Goal: Book appointment/travel/reservation

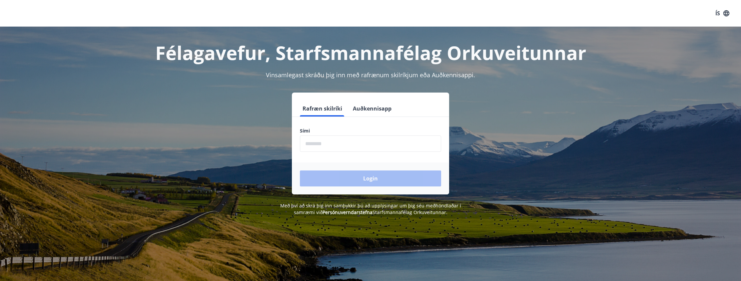
click at [316, 141] on input "phone" at bounding box center [370, 144] width 141 height 16
click at [331, 176] on div "Login" at bounding box center [370, 179] width 157 height 32
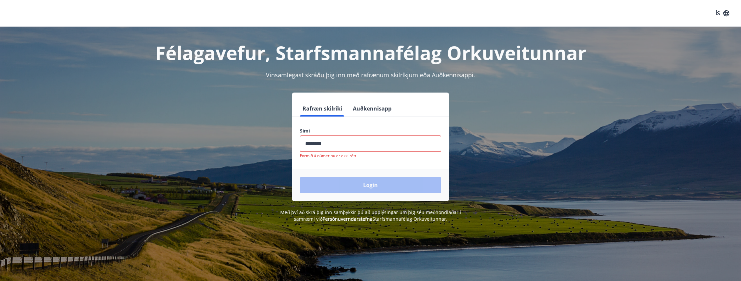
drag, startPoint x: 333, startPoint y: 147, endPoint x: 262, endPoint y: 147, distance: 71.6
click at [262, 147] on div "Rafræn skilríki Auðkennisapp Sími ​ Formið á númerinu er ekki rétt Login" at bounding box center [371, 147] width 464 height 109
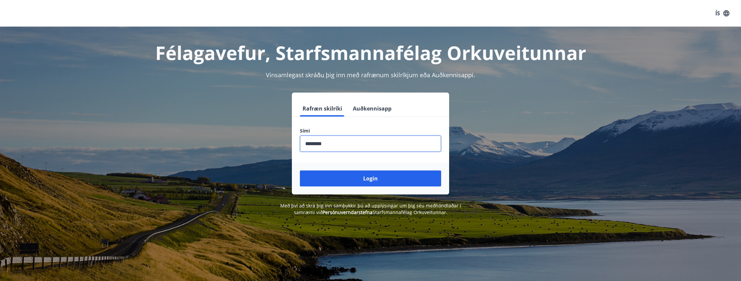
type input "********"
click at [300, 171] on button "Login" at bounding box center [370, 179] width 141 height 16
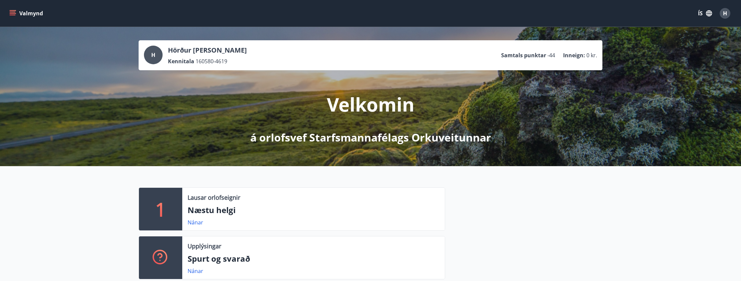
click at [17, 14] on button "Valmynd" at bounding box center [27, 13] width 38 height 12
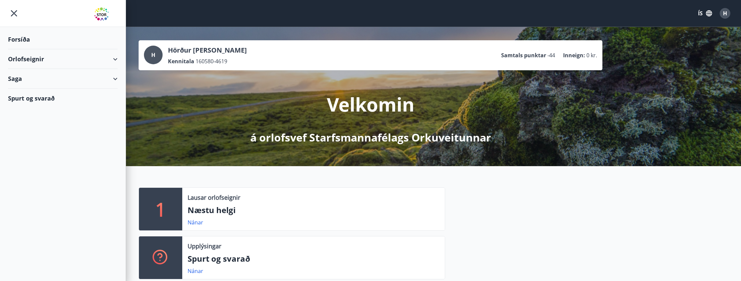
click at [116, 63] on div "Orlofseignir" at bounding box center [63, 59] width 110 height 20
click at [50, 92] on div "Bókunardagatal" at bounding box center [62, 90] width 99 height 14
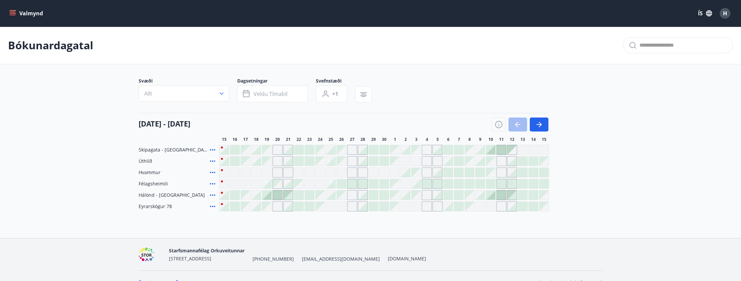
click at [16, 11] on button "Valmynd" at bounding box center [27, 13] width 38 height 12
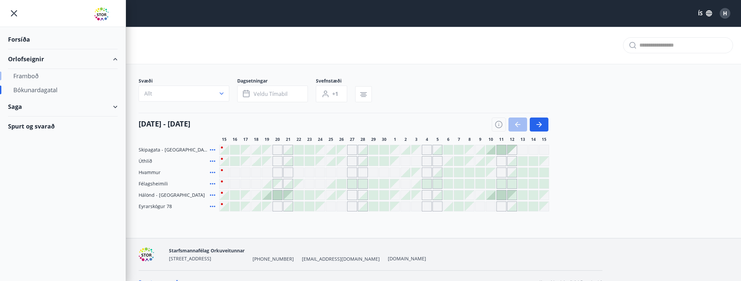
click at [29, 79] on div "Framboð" at bounding box center [62, 76] width 99 height 14
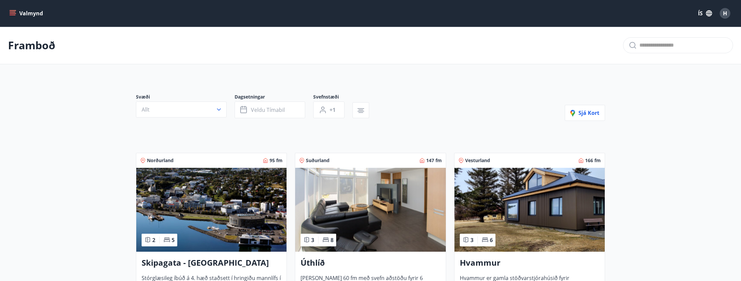
scroll to position [189, 0]
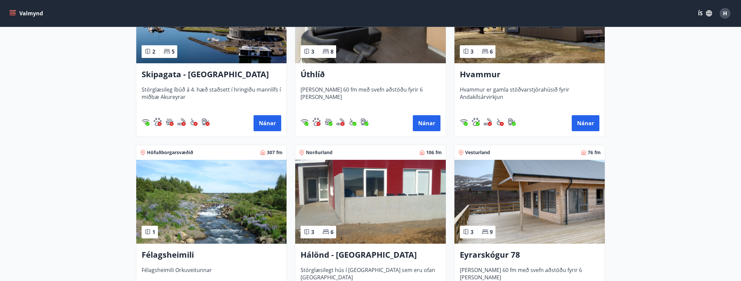
click at [320, 253] on h3 "Hálönd - Akureyri" at bounding box center [371, 255] width 140 height 12
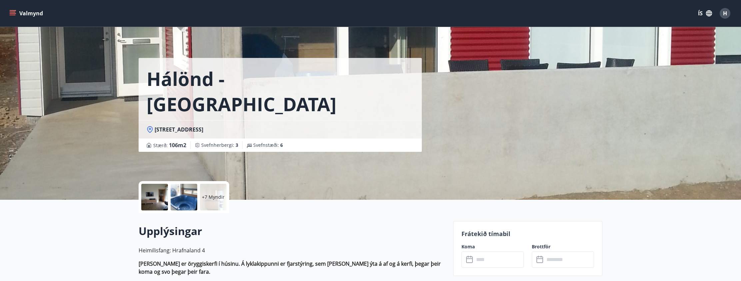
scroll to position [189, 0]
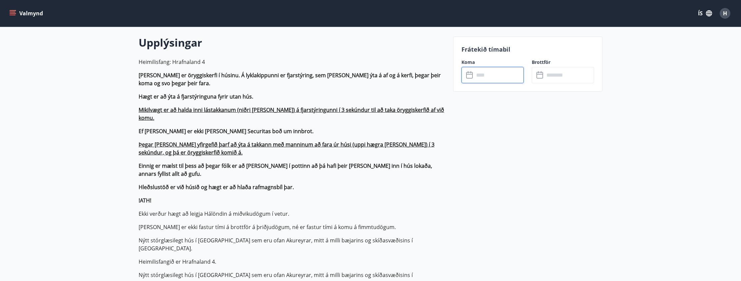
click at [476, 72] on input "text" at bounding box center [499, 75] width 50 height 16
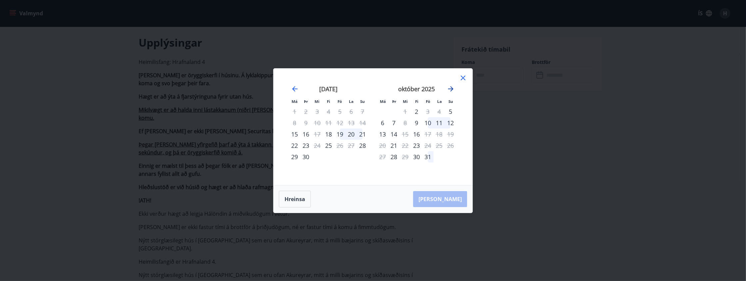
click at [450, 87] on icon "Move forward to switch to the next month." at bounding box center [451, 89] width 8 height 8
click at [465, 78] on icon at bounding box center [463, 78] width 8 height 8
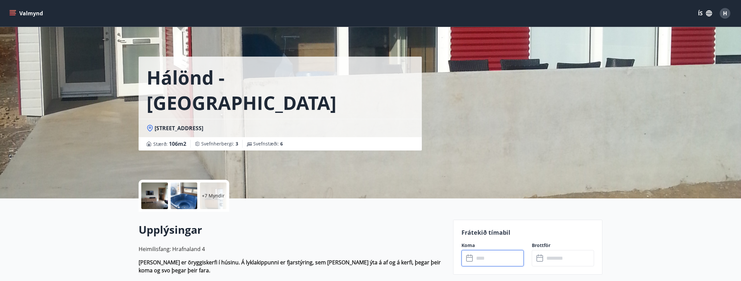
scroll to position [0, 0]
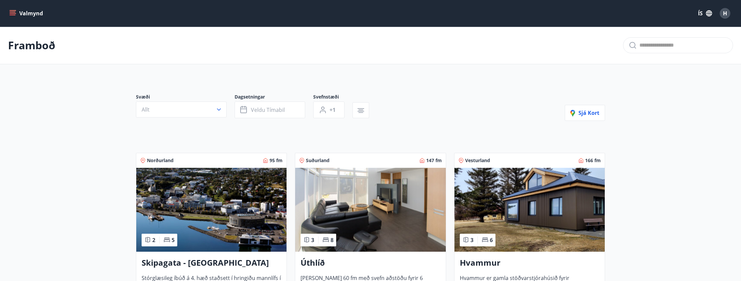
scroll to position [189, 0]
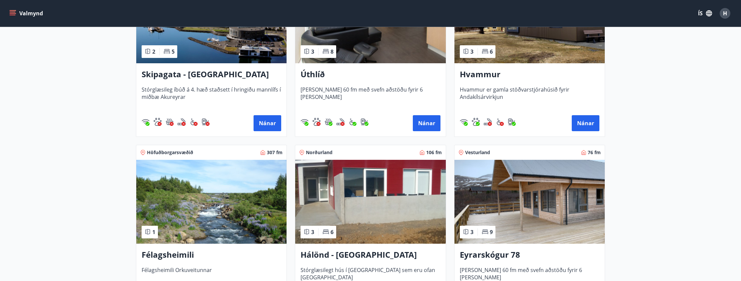
click at [316, 69] on h3 "Úthlíð" at bounding box center [371, 75] width 140 height 12
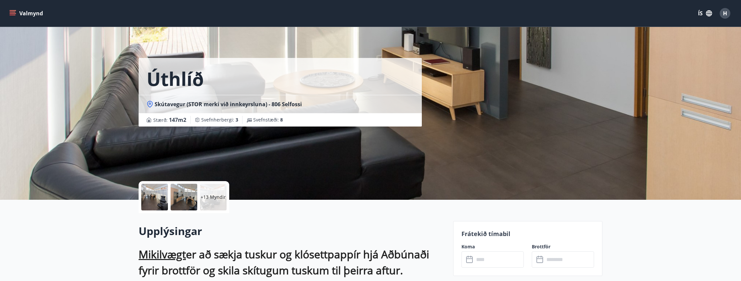
scroll to position [189, 0]
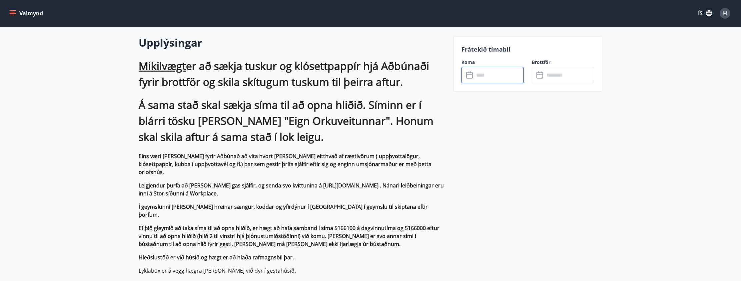
click at [500, 76] on input "text" at bounding box center [499, 75] width 50 height 16
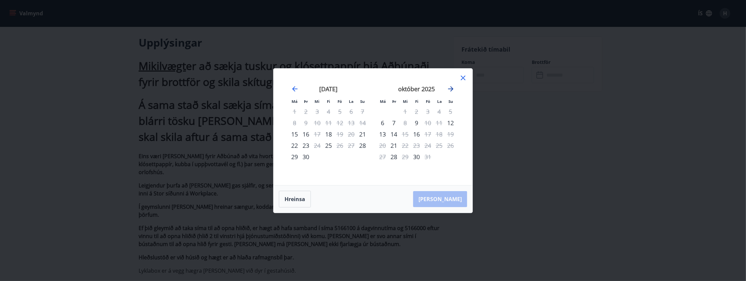
click at [451, 88] on icon "Move forward to switch to the next month." at bounding box center [451, 89] width 8 height 8
click at [465, 80] on icon at bounding box center [463, 78] width 5 height 5
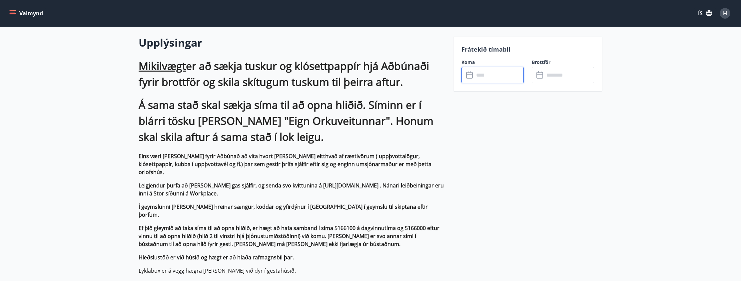
scroll to position [0, 0]
